Goal: Obtain resource: Obtain resource

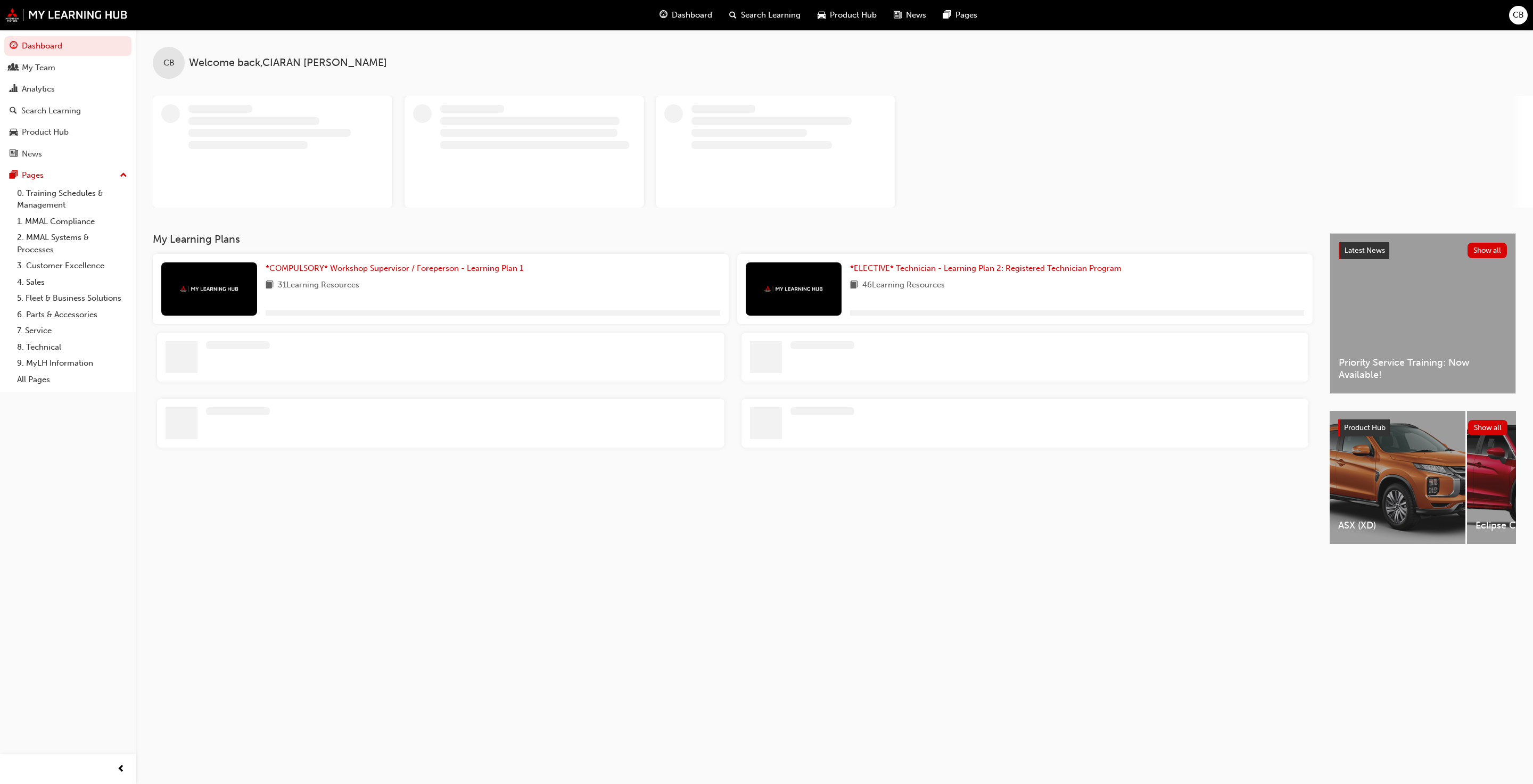
click at [798, 2] on div "Dashboard Search Learning Product Hub News Pages" at bounding box center [818, 15] width 344 height 31
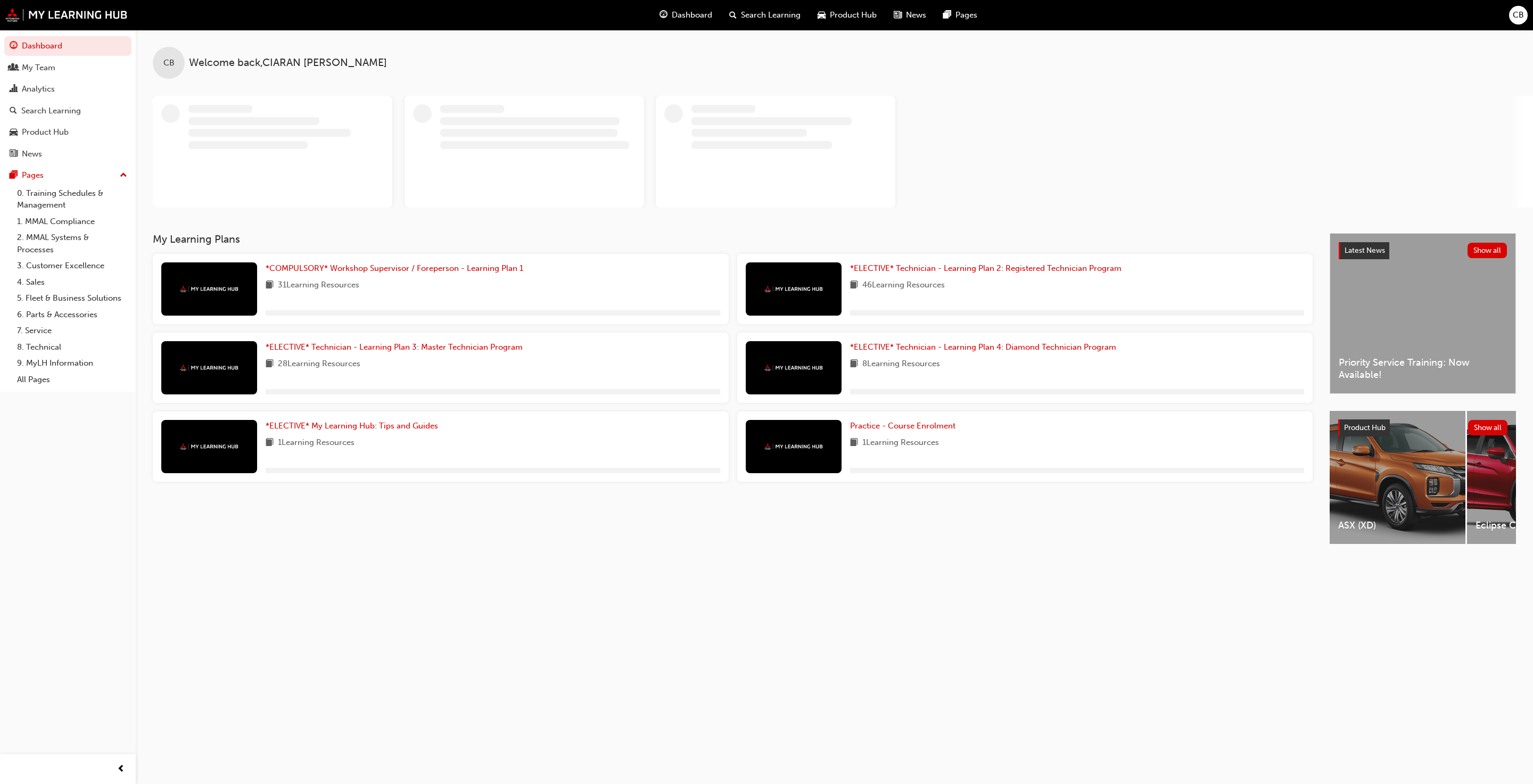
click at [798, 13] on span "Product Hub" at bounding box center [853, 15] width 47 height 12
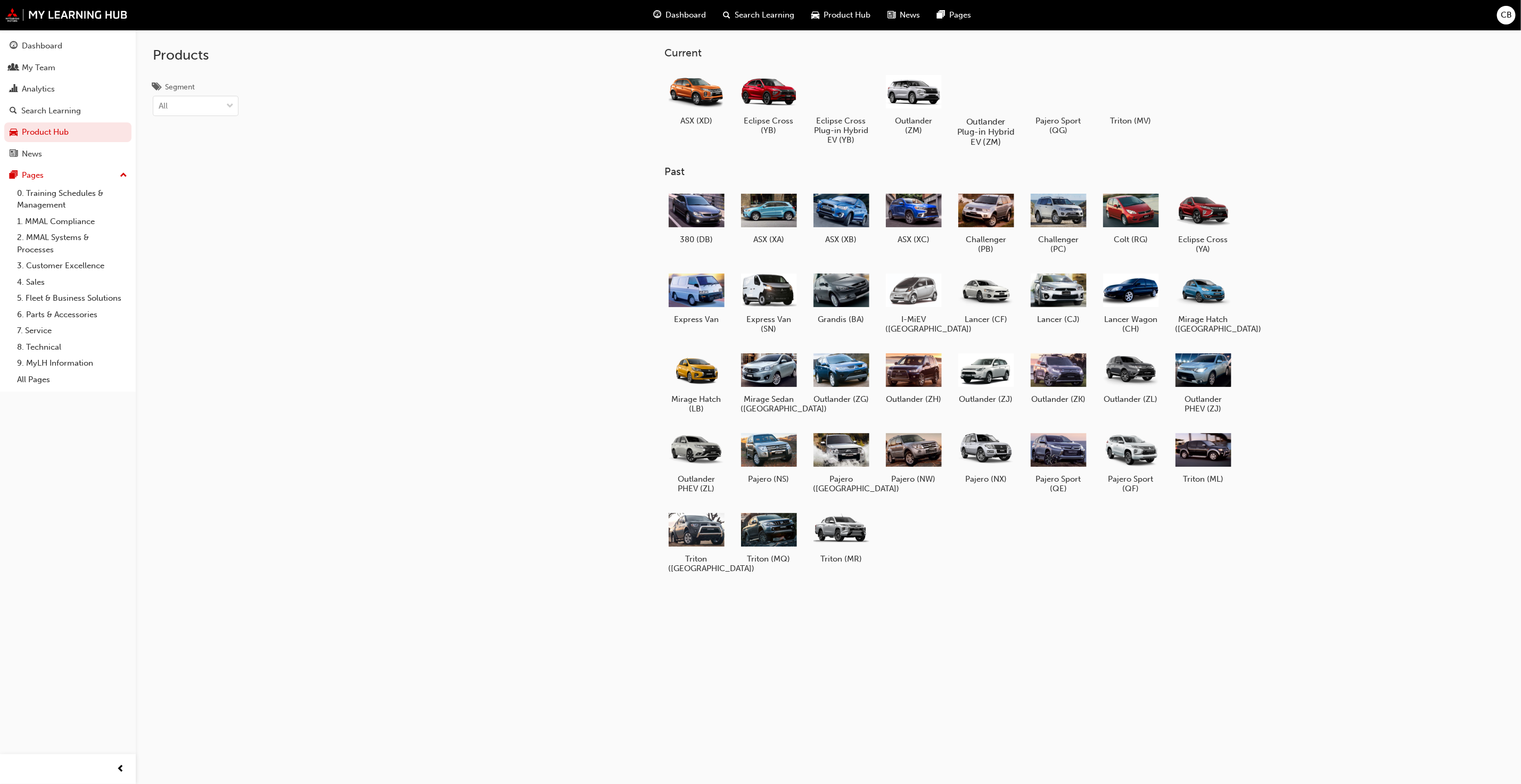
click at [798, 101] on div at bounding box center [986, 91] width 59 height 42
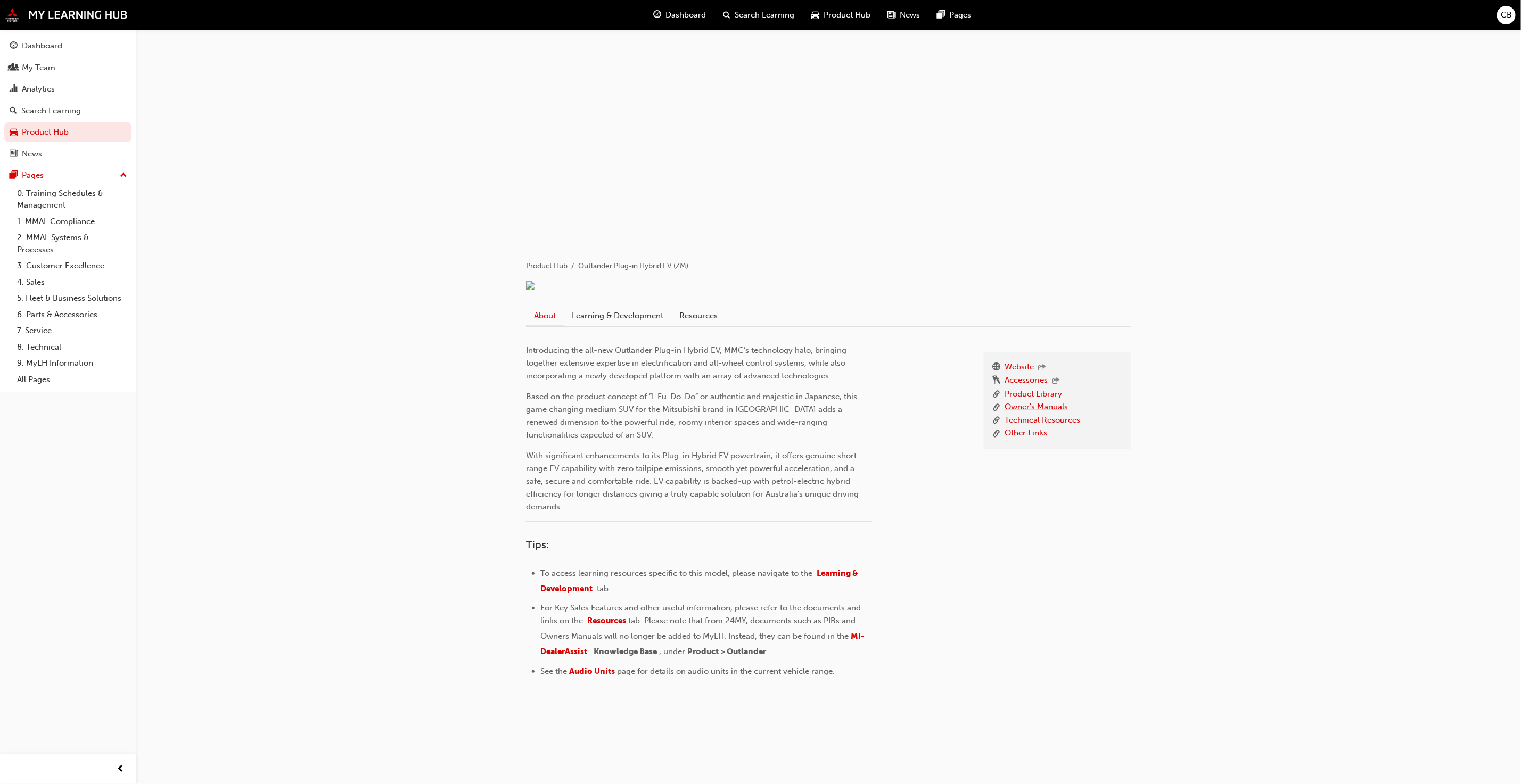
click at [798, 414] on link "Owner's Manuals" at bounding box center [1037, 407] width 63 height 13
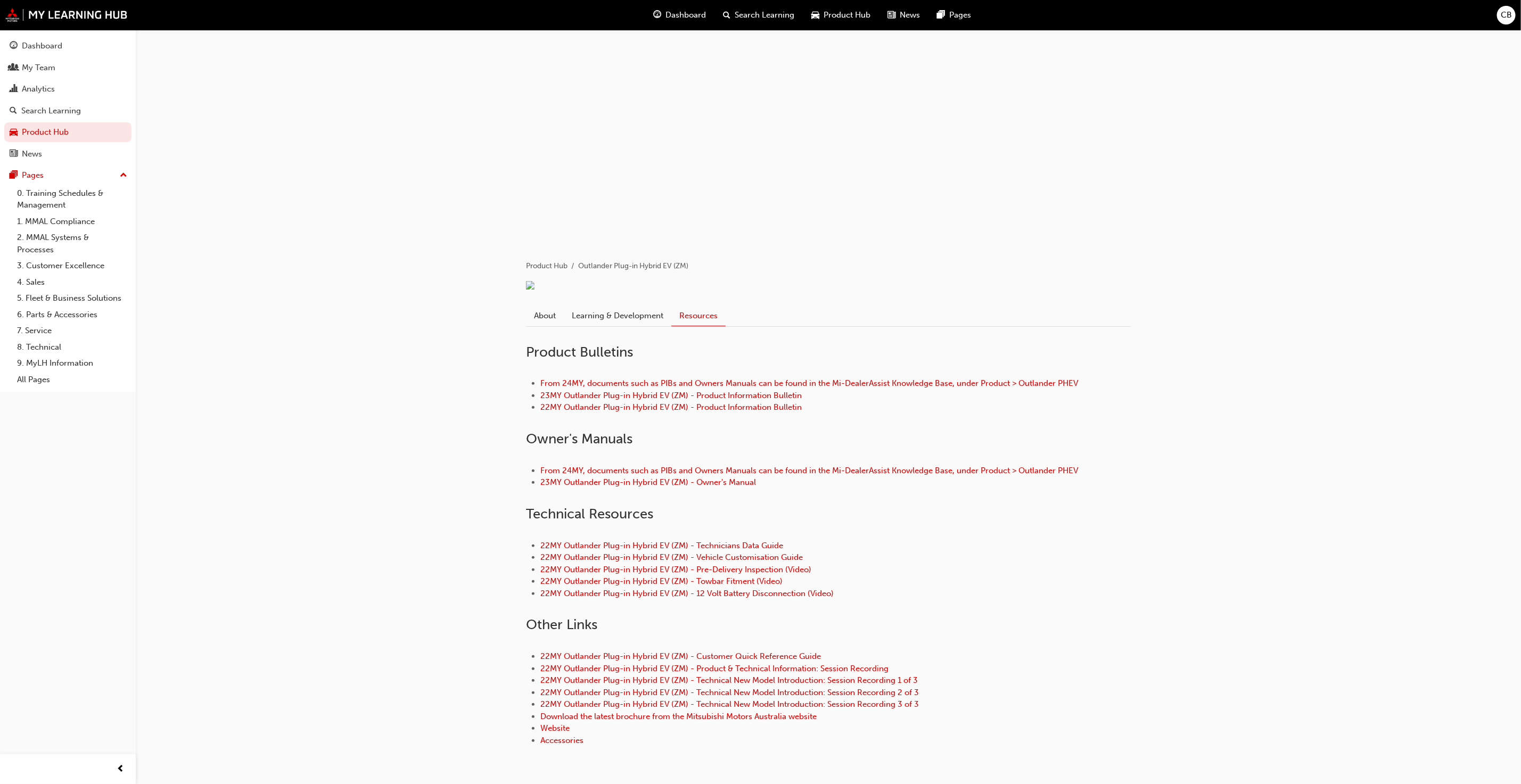
scroll to position [64, 0]
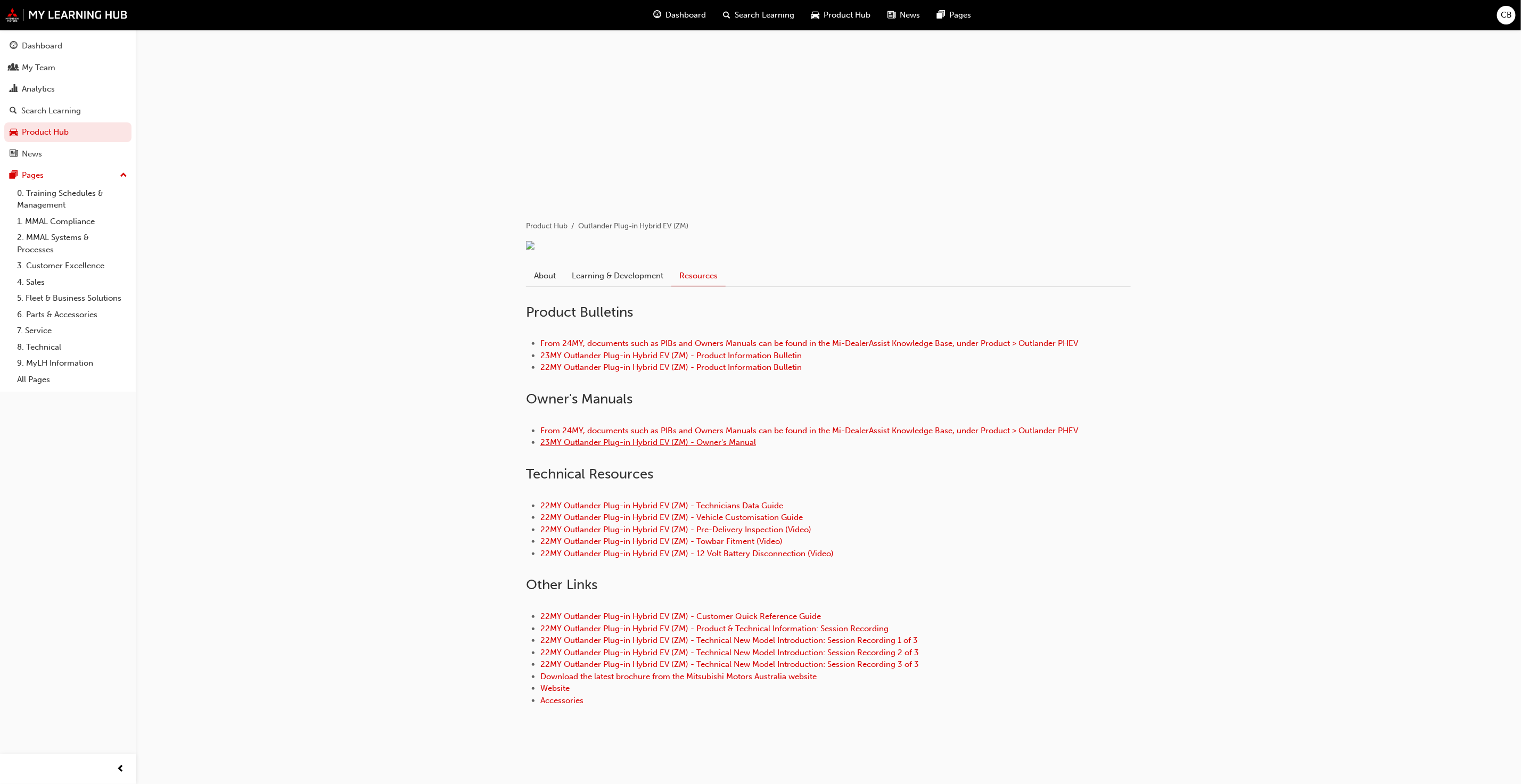
click at [615, 445] on link "23MY Outlander Plug-in Hybrid EV (ZM) - Owner's Manual" at bounding box center [648, 442] width 215 height 10
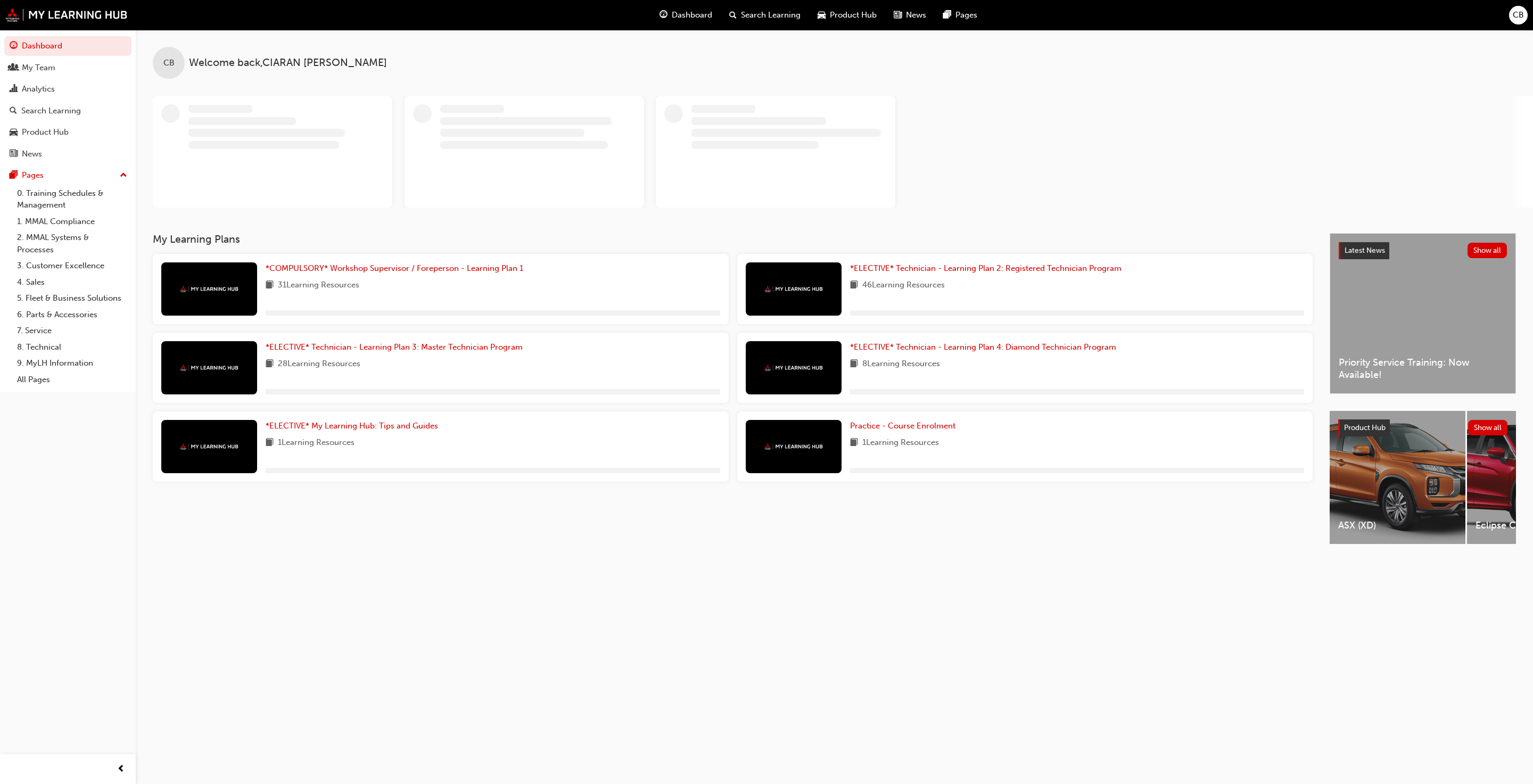
click at [798, 18] on span "Product Hub" at bounding box center [853, 15] width 47 height 12
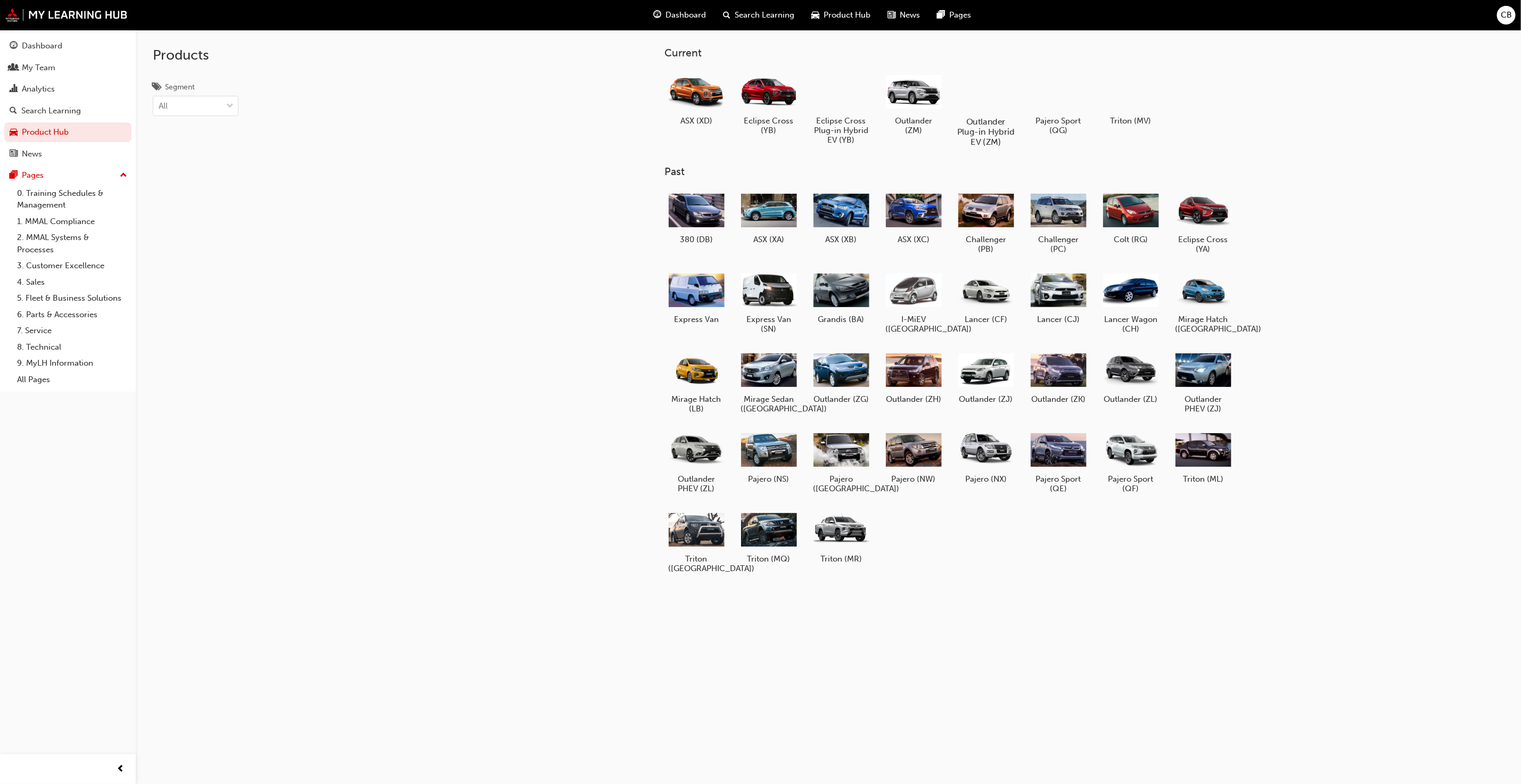
click at [798, 103] on div at bounding box center [986, 91] width 59 height 42
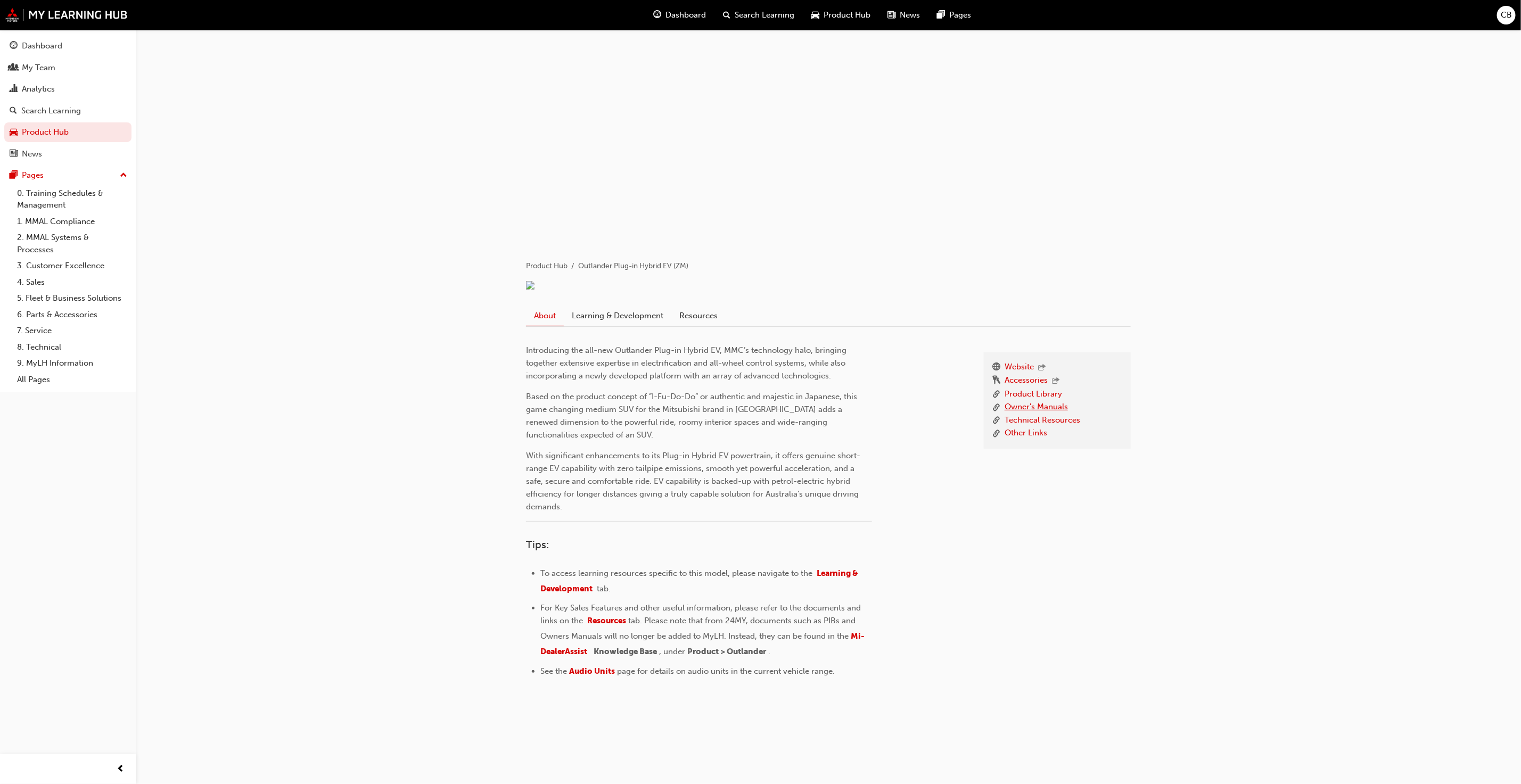
click at [798, 414] on link "Owner's Manuals" at bounding box center [1037, 407] width 63 height 13
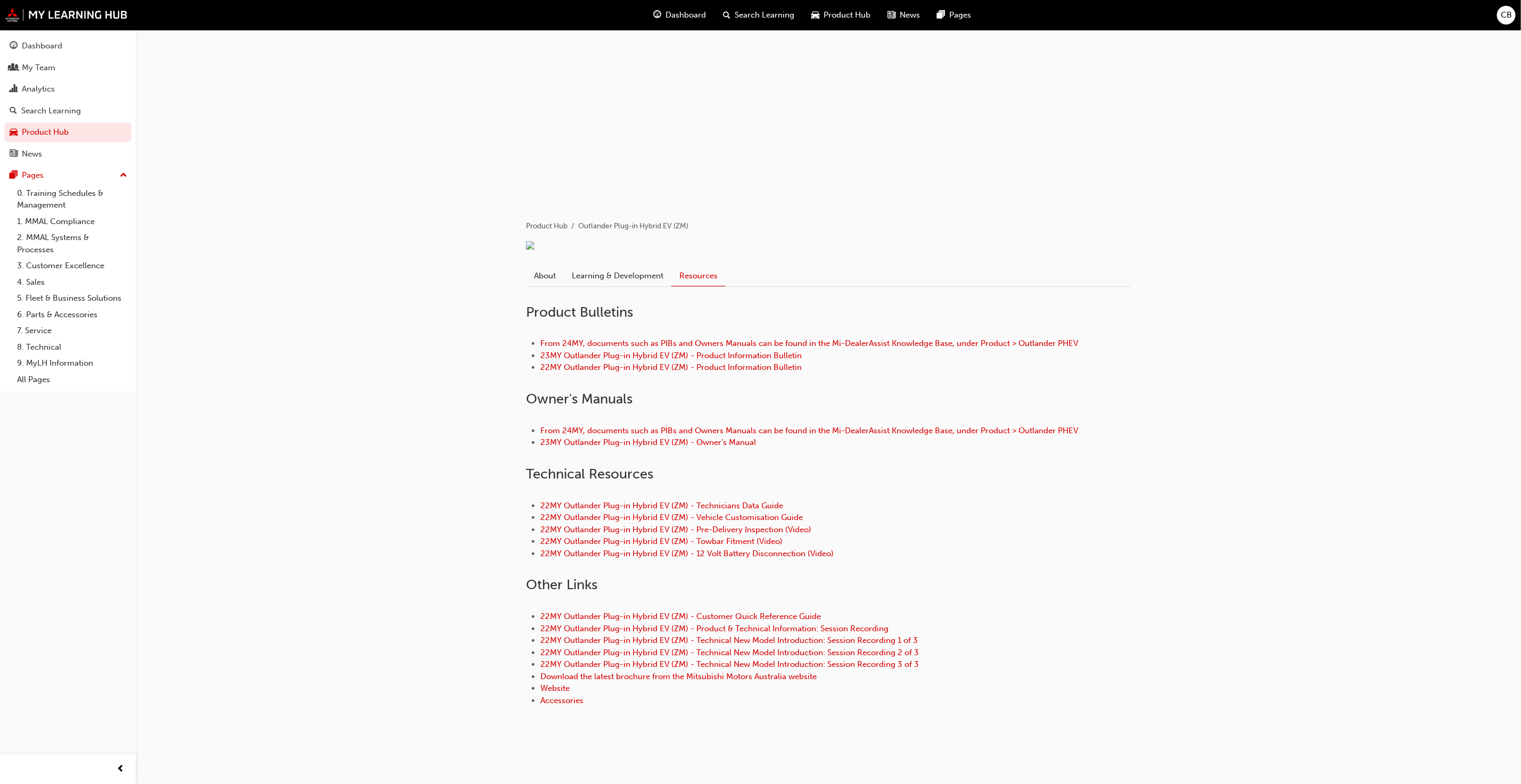
scroll to position [64, 0]
